Goal: Task Accomplishment & Management: Use online tool/utility

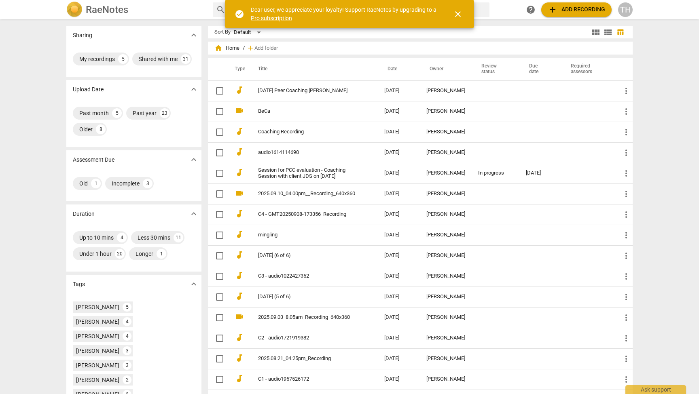
click at [457, 12] on span "close" at bounding box center [458, 14] width 10 height 10
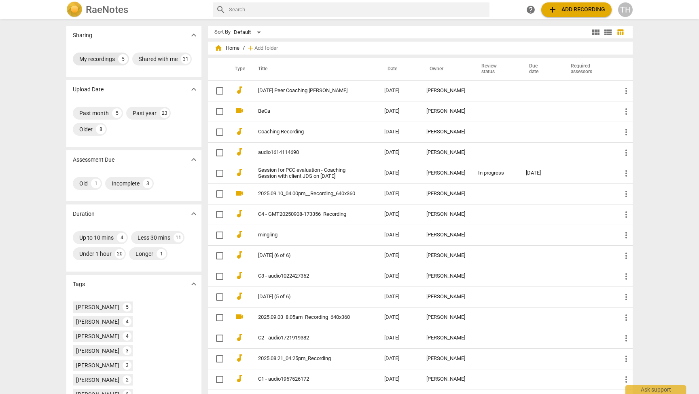
click at [101, 61] on div "My recordings" at bounding box center [97, 59] width 36 height 8
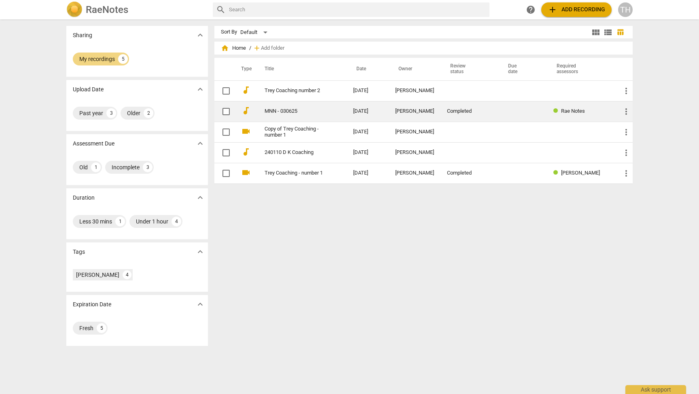
click at [270, 112] on link "MNN - 030625" at bounding box center [293, 111] width 59 height 6
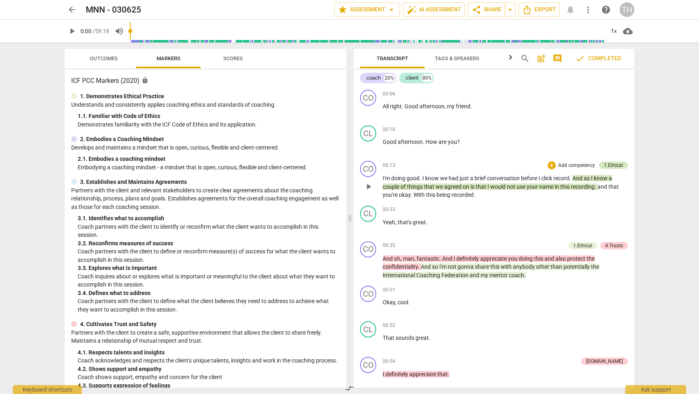
click at [607, 163] on div "1.Ethical" at bounding box center [613, 165] width 19 height 7
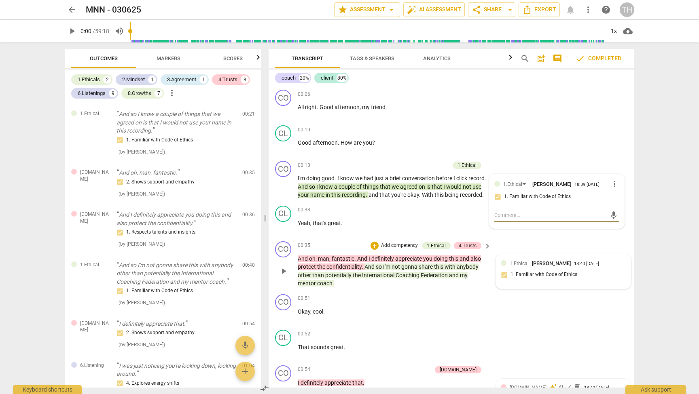
click at [516, 282] on div "1.Ethical [PERSON_NAME] 18:40 [DATE] 1. Familiar with Code of Ethics" at bounding box center [563, 272] width 125 height 25
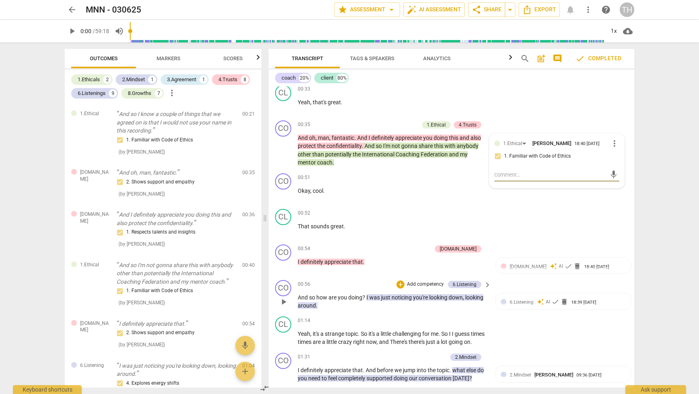
scroll to position [125, 0]
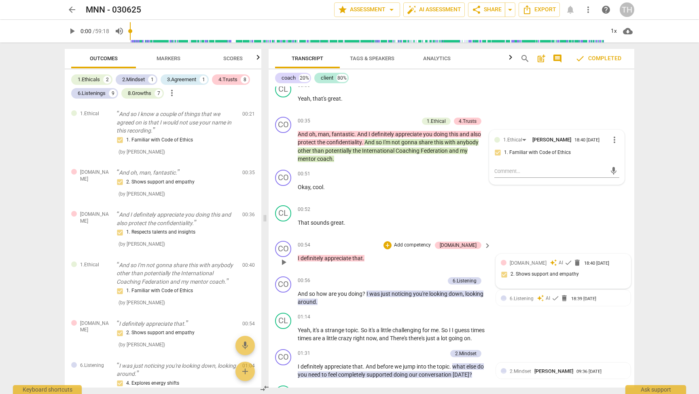
click at [517, 266] on div "[DOMAIN_NAME]" at bounding box center [528, 263] width 37 height 8
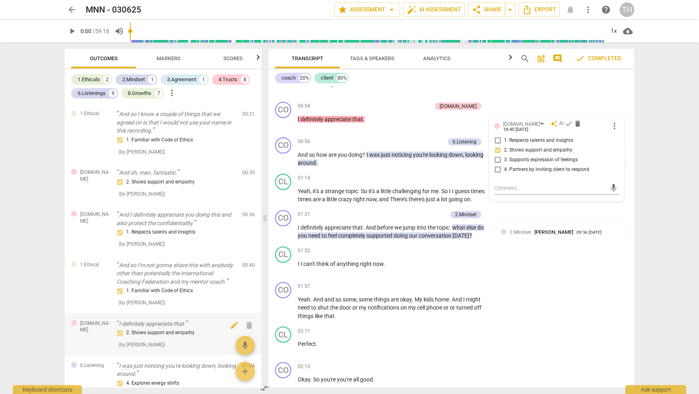
scroll to position [231, 0]
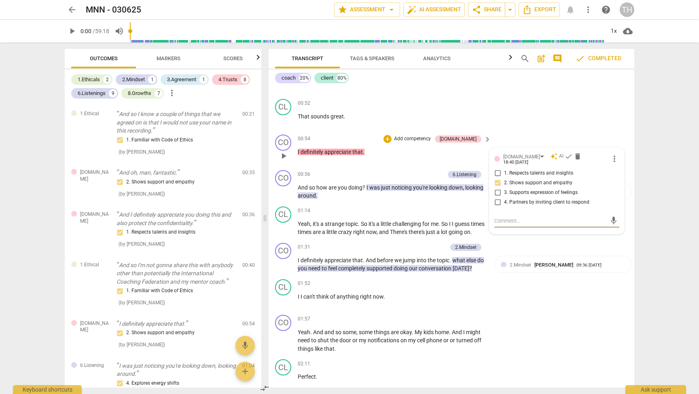
click at [344, 155] on span "appreciate" at bounding box center [338, 152] width 28 height 6
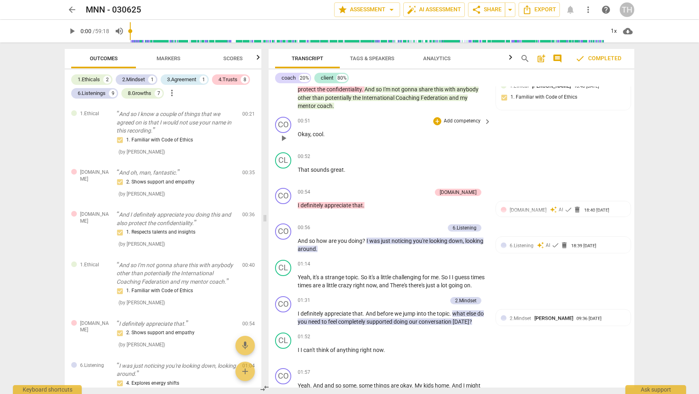
scroll to position [184, 0]
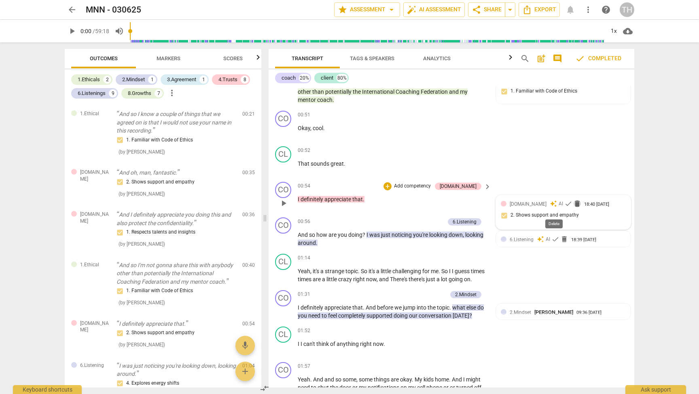
click at [573, 208] on span "delete" at bounding box center [577, 204] width 8 height 8
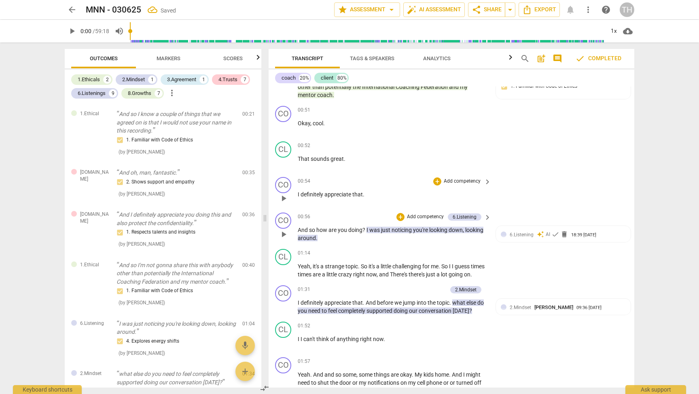
scroll to position [203, 0]
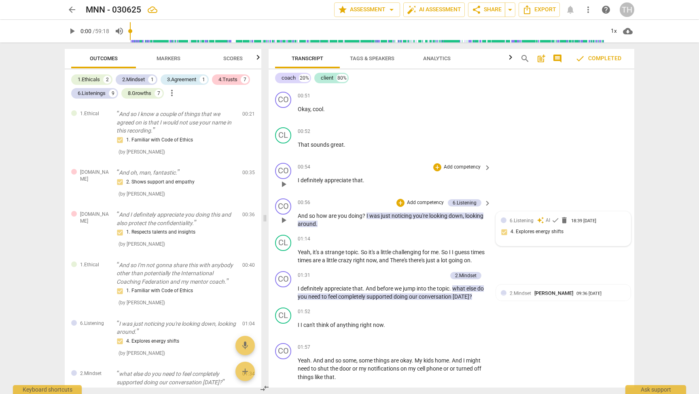
click at [611, 239] on div "6.Listening auto_awesome AI check delete 18:39 [DATE] 4. Explores energy shifts" at bounding box center [563, 229] width 125 height 25
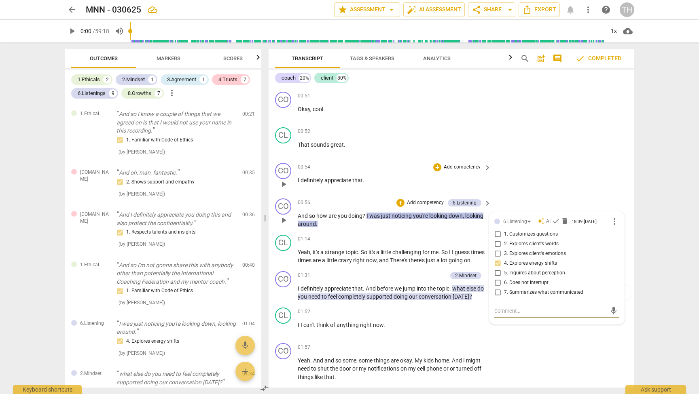
click at [510, 315] on textarea at bounding box center [550, 311] width 112 height 8
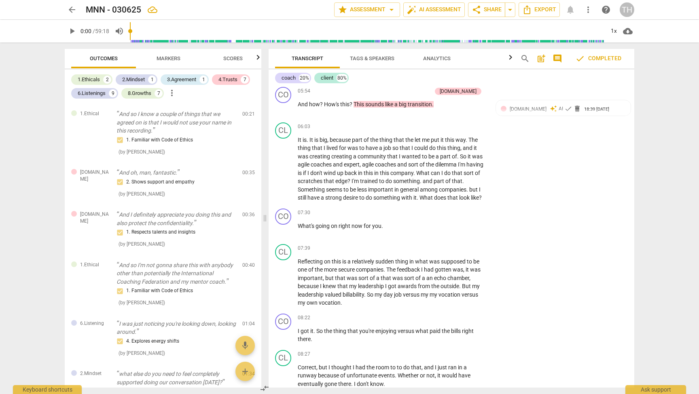
scroll to position [1156, 0]
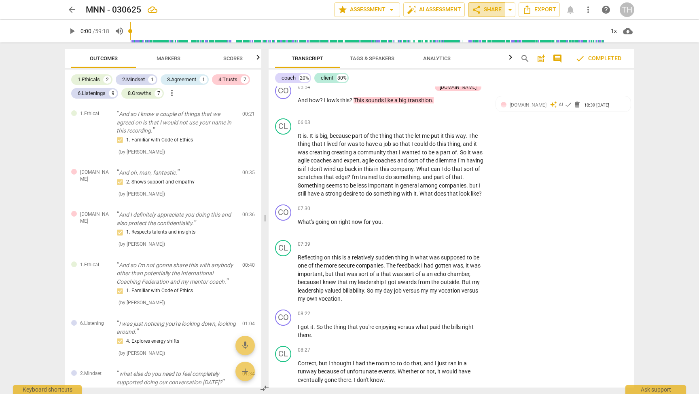
click at [494, 12] on span "share Share" at bounding box center [487, 10] width 30 height 10
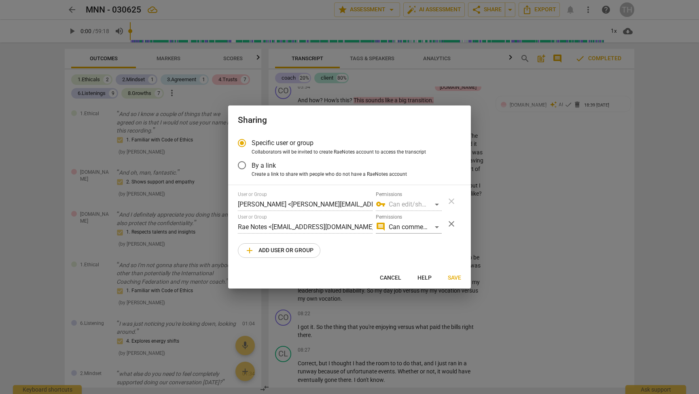
click at [281, 251] on span "add Add user or group" at bounding box center [279, 251] width 69 height 10
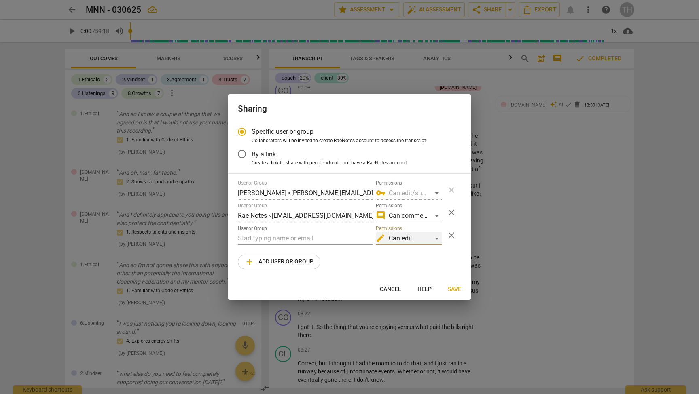
click at [410, 237] on div "edit Can edit" at bounding box center [409, 238] width 66 height 13
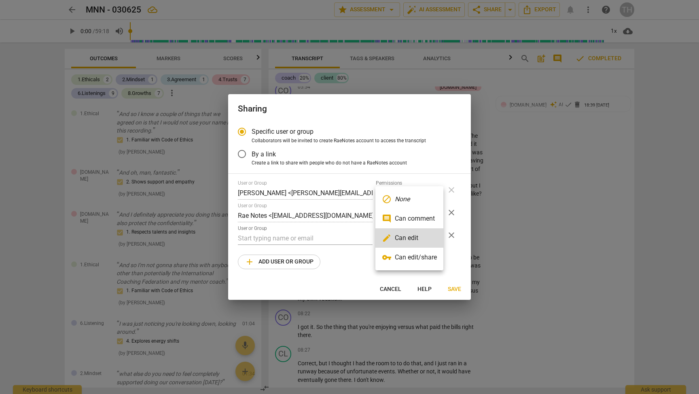
click at [343, 269] on div at bounding box center [349, 197] width 699 height 394
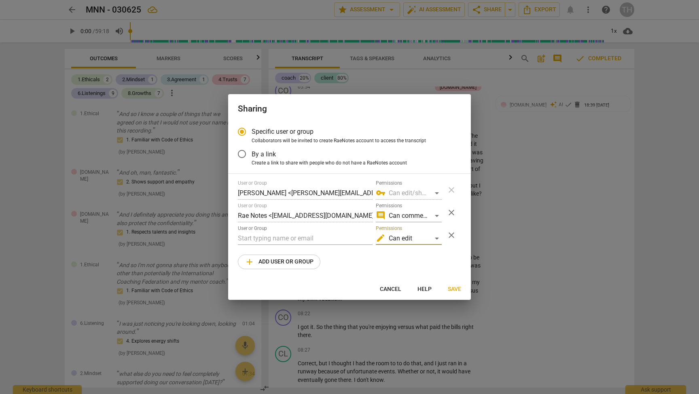
click at [394, 290] on span "Cancel" at bounding box center [390, 290] width 21 height 8
radio input "false"
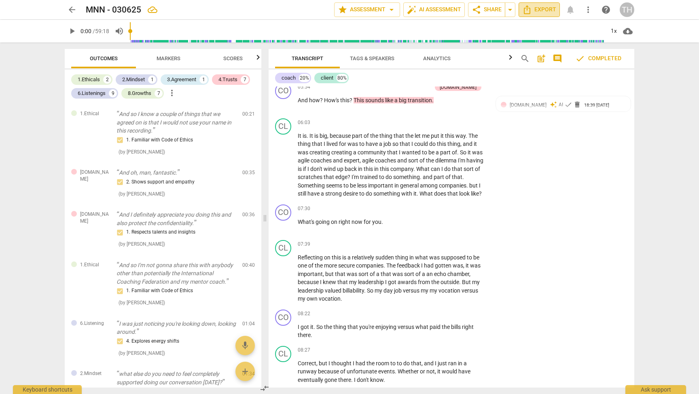
click at [544, 10] on span "Export" at bounding box center [539, 10] width 34 height 10
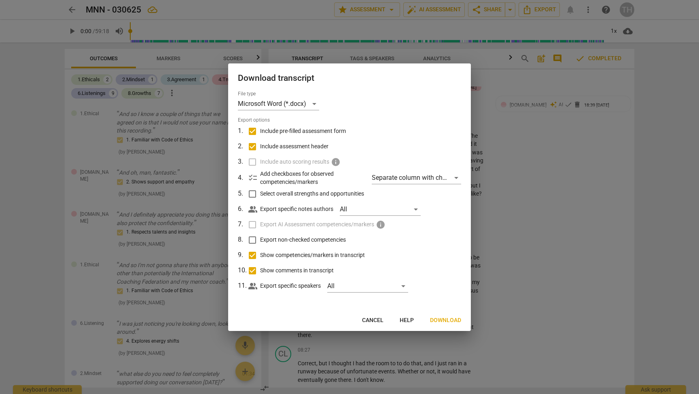
click at [440, 318] on span "Download" at bounding box center [445, 321] width 31 height 8
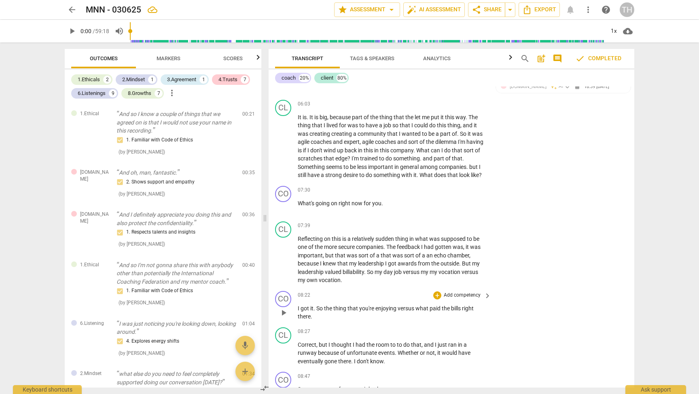
scroll to position [0, 0]
click at [170, 59] on span "Markers" at bounding box center [169, 58] width 24 height 6
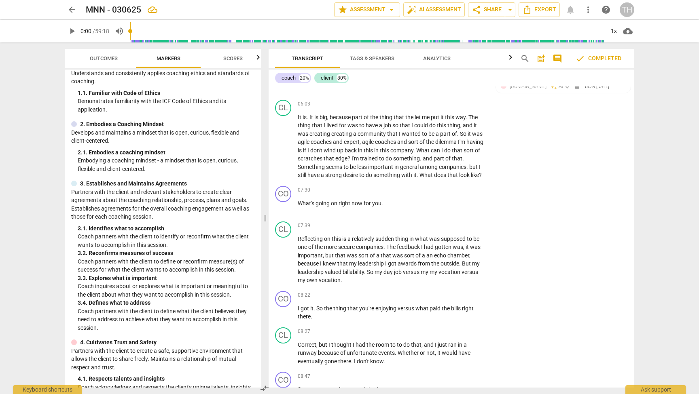
scroll to position [45, 0]
